Goal: Transaction & Acquisition: Purchase product/service

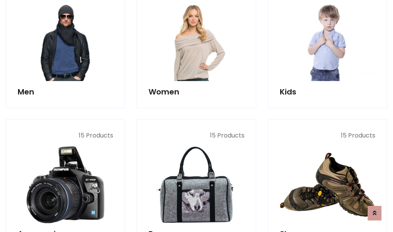
scroll to position [557, 0]
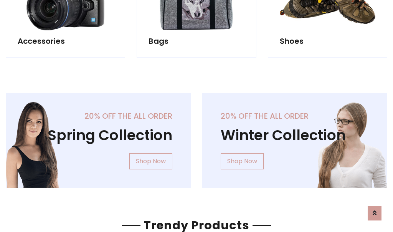
click at [196, 137] on div "20% off the all order Winter Collection Shop Now" at bounding box center [294, 146] width 196 height 107
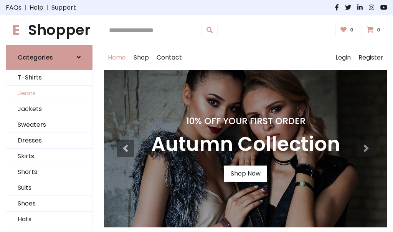
click at [49, 93] on link "Jeans" at bounding box center [49, 94] width 86 height 16
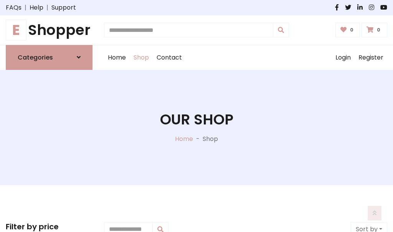
scroll to position [242, 0]
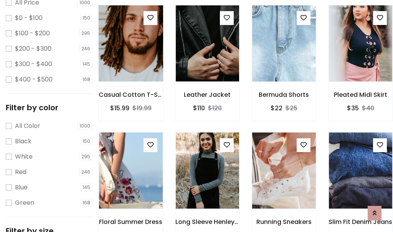
click at [130, 60] on img at bounding box center [130, 43] width 76 height 184
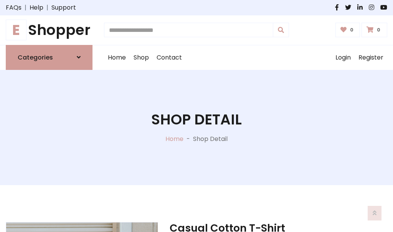
scroll to position [82, 0]
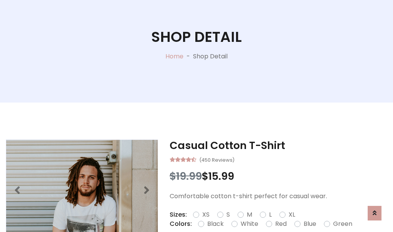
click at [280, 224] on label "Red" at bounding box center [281, 223] width 12 height 9
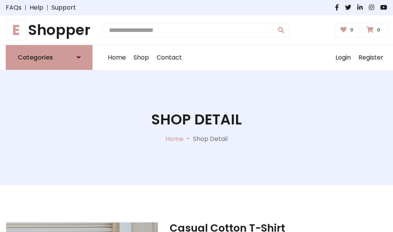
scroll to position [82, 0]
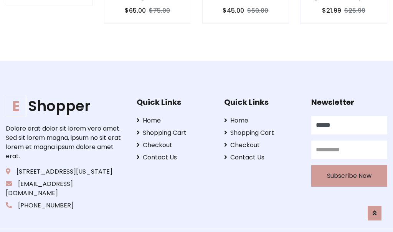
type input "******"
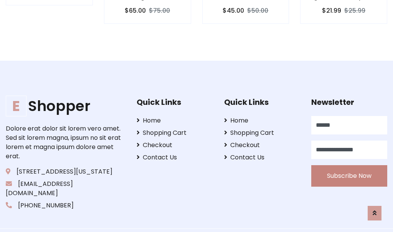
type input "**********"
click at [349, 166] on button "Subscribe Now" at bounding box center [349, 175] width 76 height 21
